Goal: Task Accomplishment & Management: Understand process/instructions

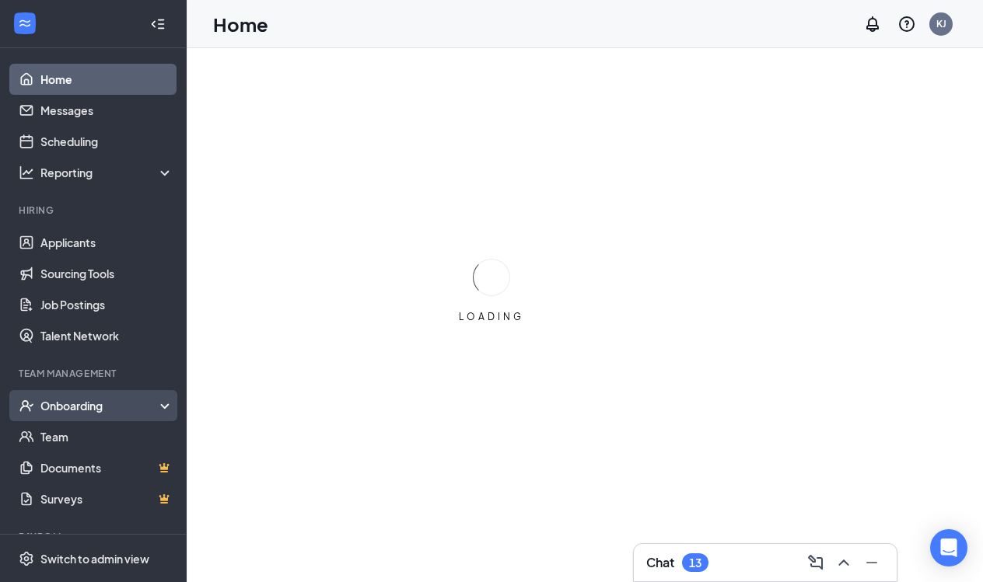
click at [93, 406] on div "Onboarding" at bounding box center [100, 406] width 120 height 16
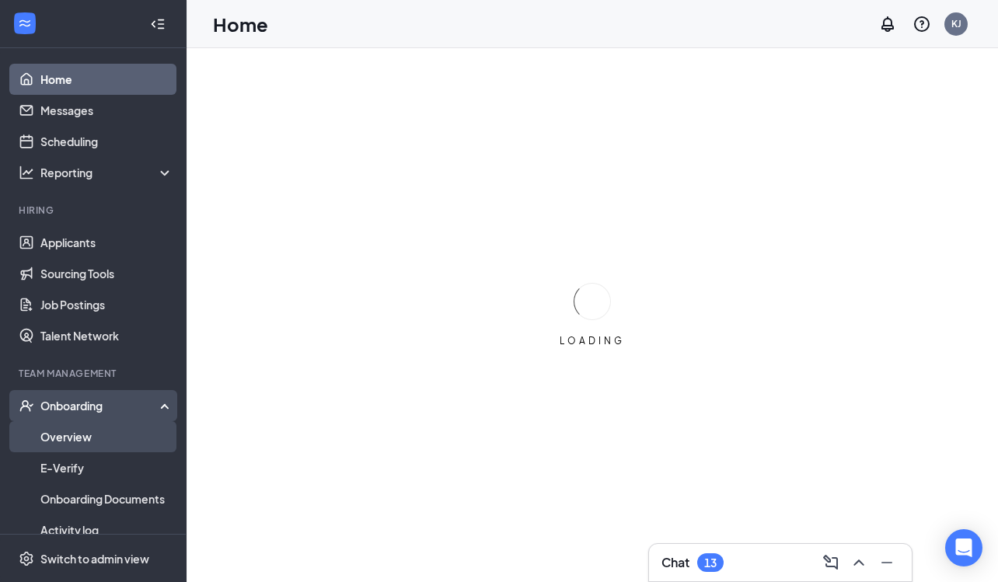
click at [97, 434] on link "Overview" at bounding box center [106, 436] width 133 height 31
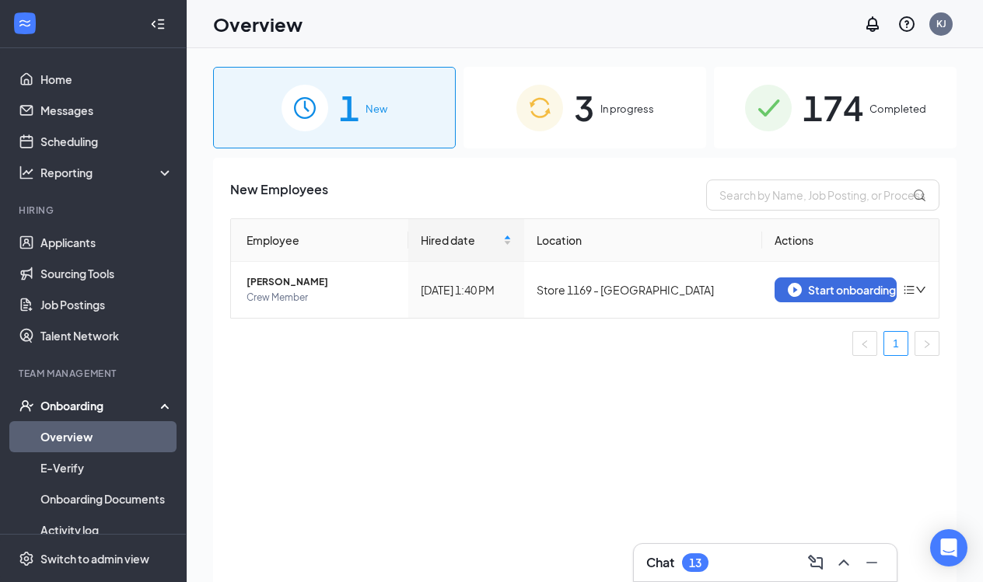
click at [622, 118] on div "3 In progress" at bounding box center [584, 108] width 243 height 82
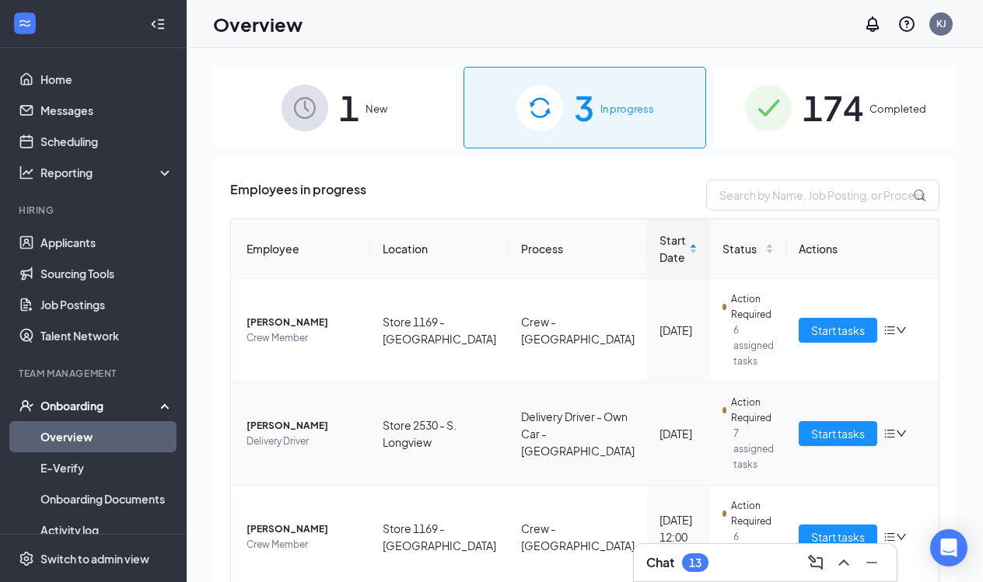
click at [290, 418] on span "[PERSON_NAME]" at bounding box center [301, 426] width 111 height 16
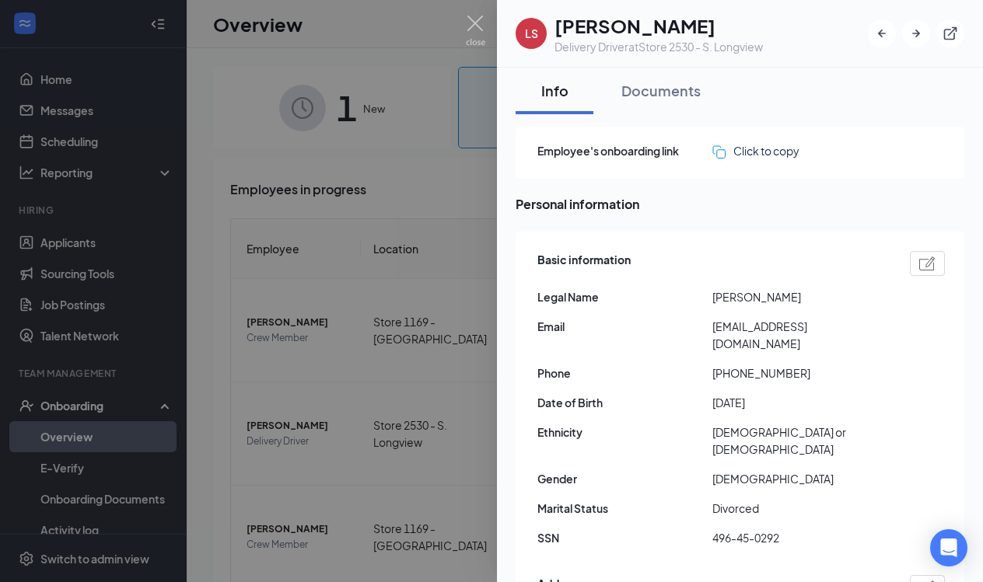
click at [421, 426] on div at bounding box center [491, 291] width 983 height 582
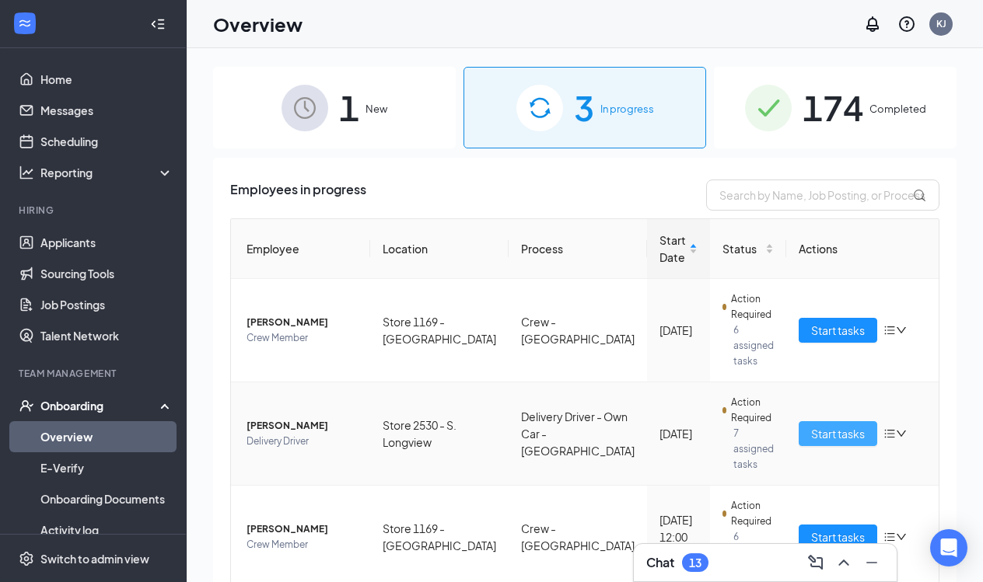
click at [811, 425] on span "Start tasks" at bounding box center [838, 433] width 54 height 17
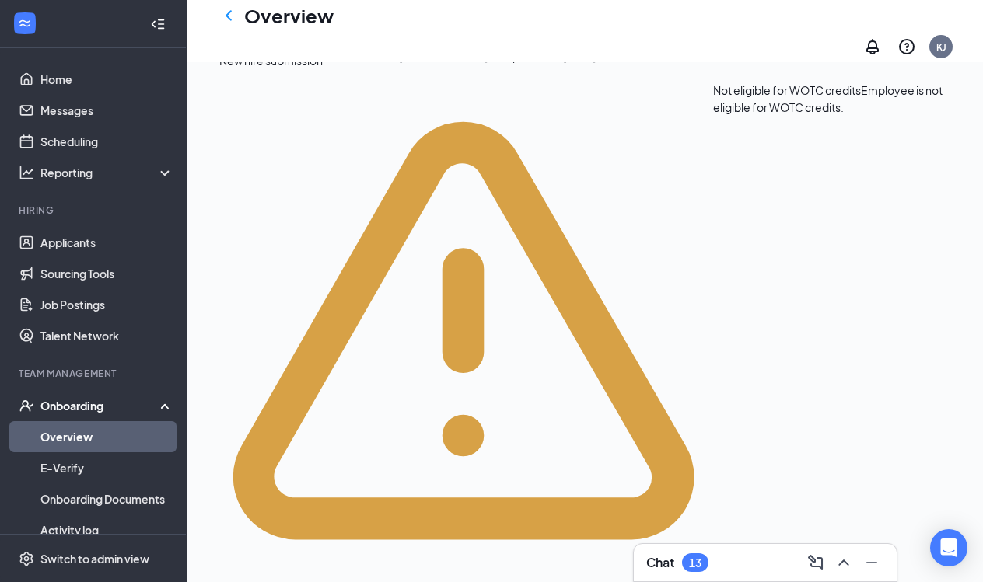
scroll to position [493, 0]
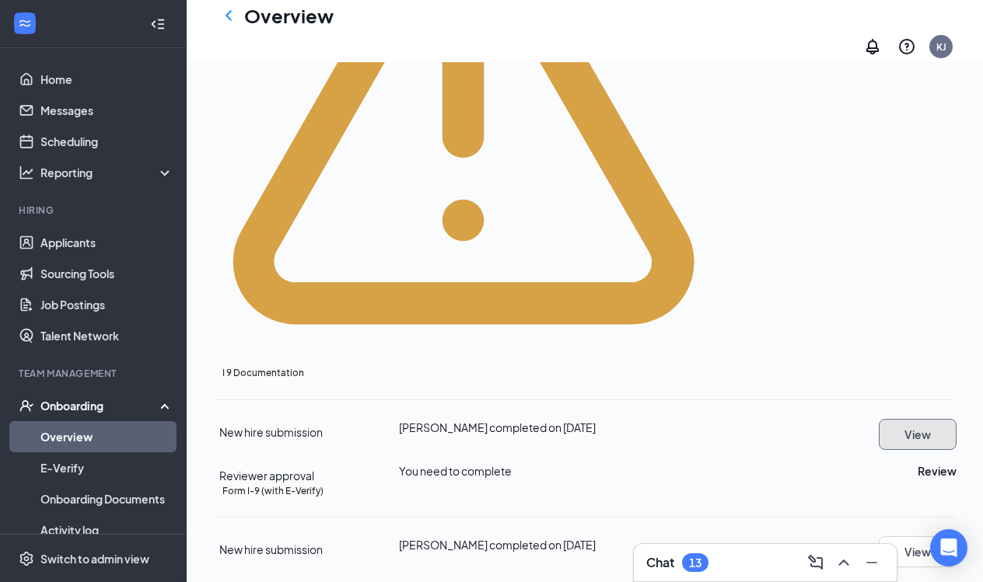
click at [878, 419] on button "View" at bounding box center [917, 434] width 78 height 31
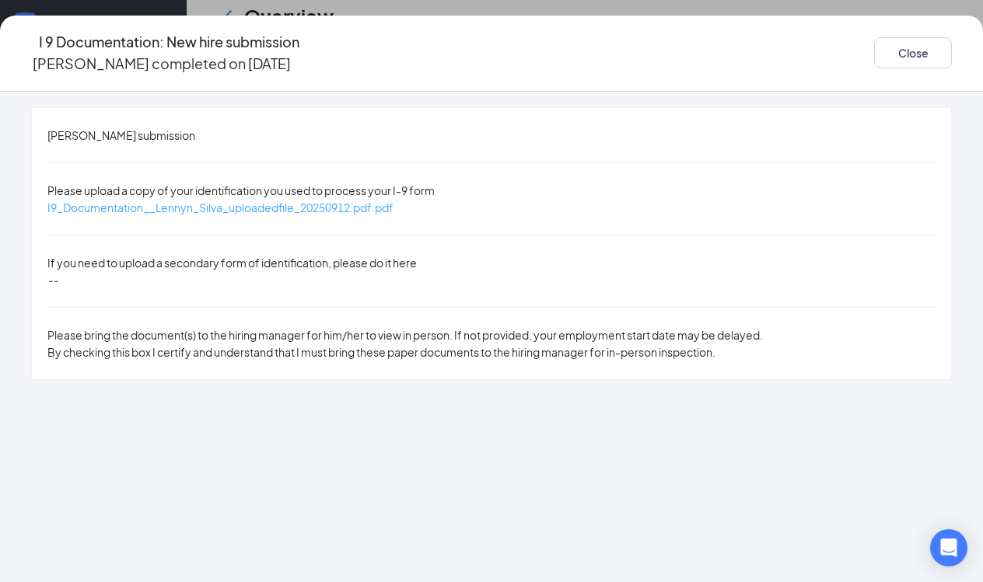
click at [277, 201] on span "I9_Documentation__Lennyn_Silva_uploadedfile_20250912.pdf.pdf" at bounding box center [220, 208] width 346 height 14
